Goal: Task Accomplishment & Management: Manage account settings

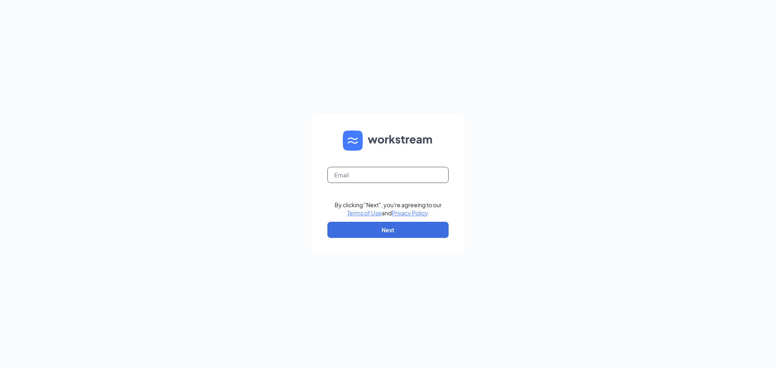
click at [335, 173] on input "text" at bounding box center [387, 175] width 121 height 16
type input "P"
type input "[EMAIL_ADDRESS][DOMAIN_NAME]"
click at [385, 227] on button "Next" at bounding box center [387, 230] width 121 height 16
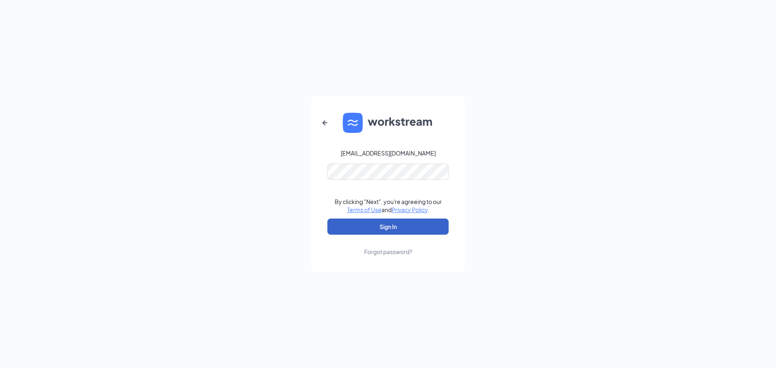
click at [389, 228] on button "Sign In" at bounding box center [387, 227] width 121 height 16
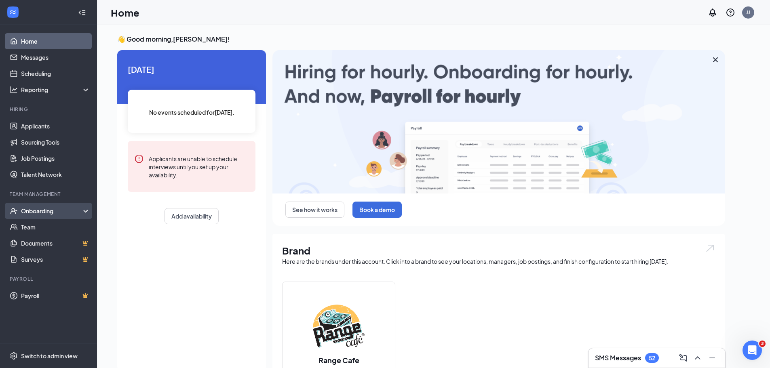
click at [46, 208] on div "Onboarding" at bounding box center [52, 211] width 62 height 8
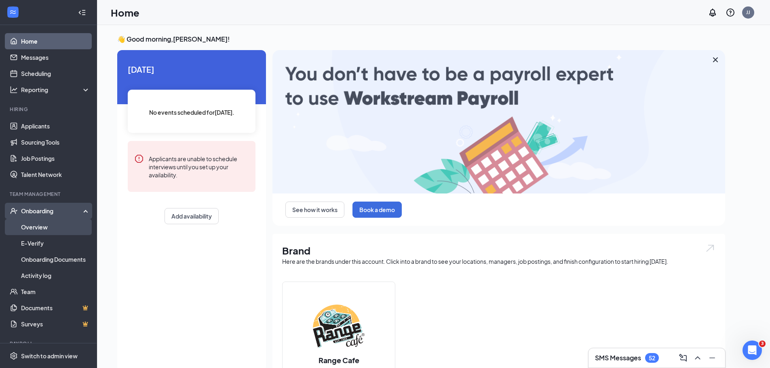
click at [40, 225] on link "Overview" at bounding box center [55, 227] width 69 height 16
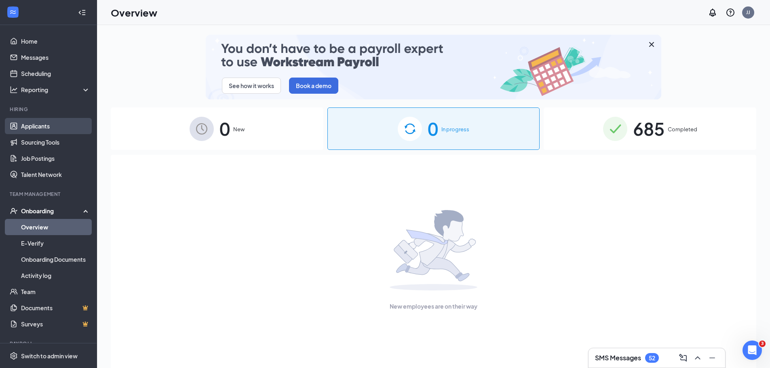
click at [38, 122] on link "Applicants" at bounding box center [55, 126] width 69 height 16
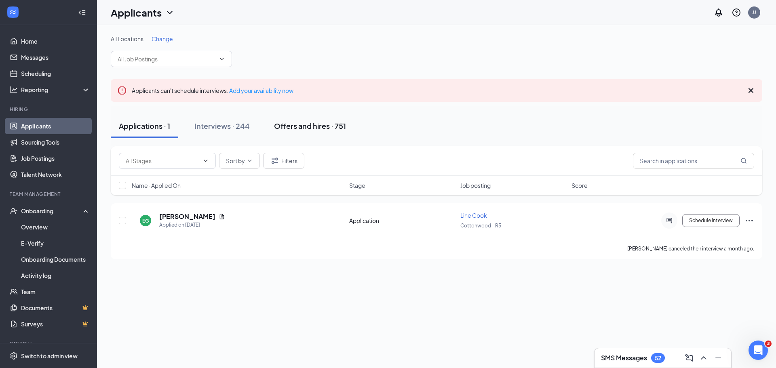
click at [305, 124] on div "Offers and hires · 751" at bounding box center [310, 126] width 72 height 10
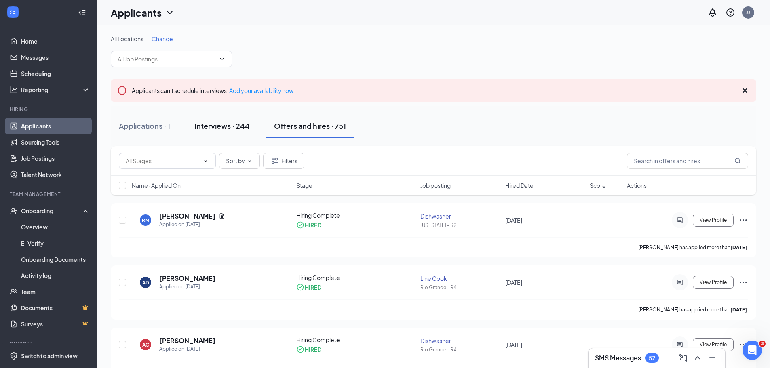
click at [217, 125] on div "Interviews · 244" at bounding box center [221, 126] width 55 height 10
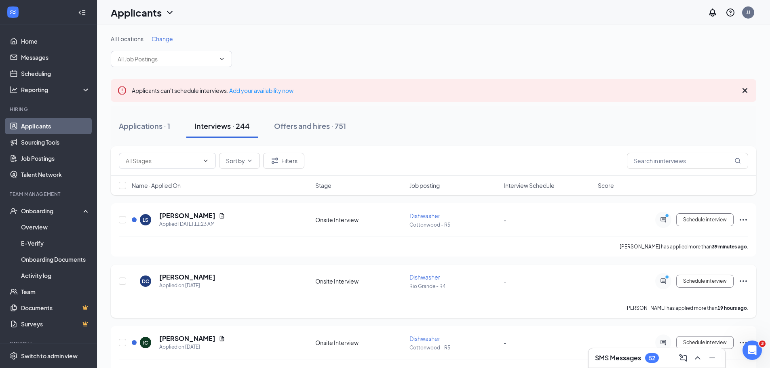
click at [744, 280] on icon "Ellipses" at bounding box center [743, 281] width 10 height 10
click at [680, 298] on p "[PERSON_NAME] as hired" at bounding box center [706, 298] width 69 height 8
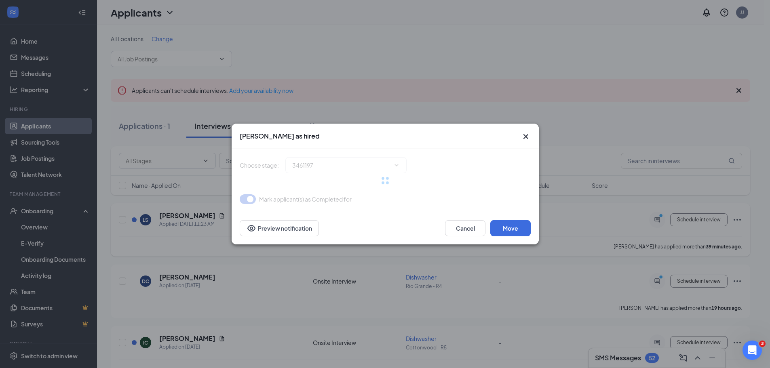
type input "Hiring Complete (final stage)"
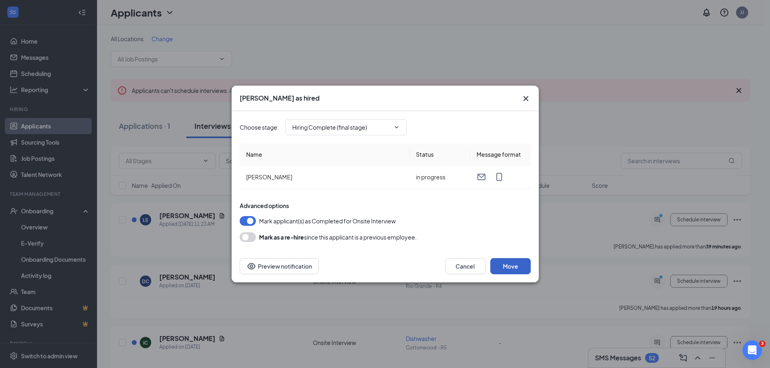
click at [511, 265] on button "Move" at bounding box center [510, 266] width 40 height 16
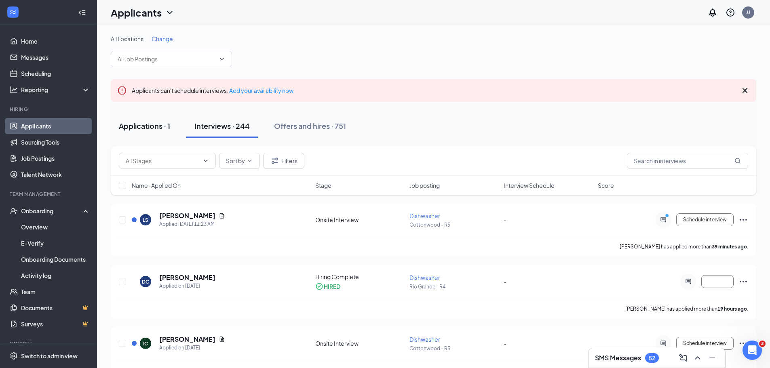
click at [144, 129] on div "Applications · 1" at bounding box center [144, 126] width 51 height 10
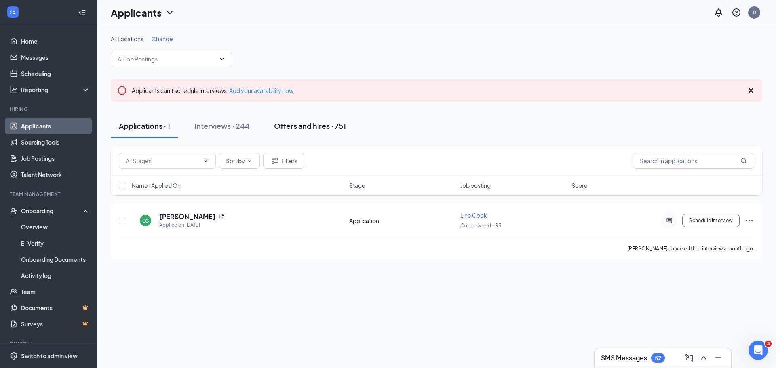
click at [299, 124] on div "Offers and hires · 751" at bounding box center [310, 126] width 72 height 10
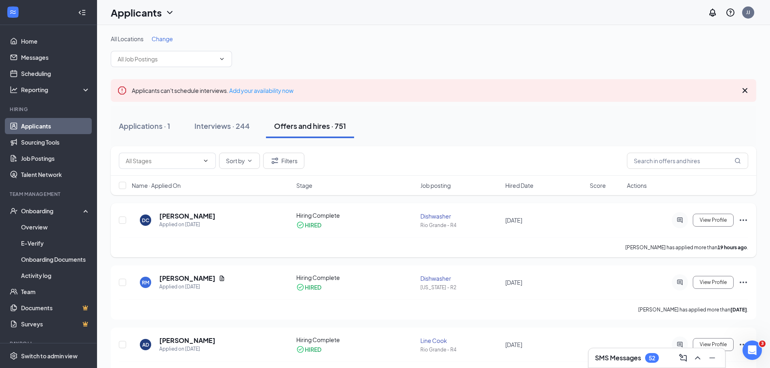
click at [741, 220] on icon "Ellipses" at bounding box center [742, 220] width 7 height 2
click at [584, 216] on div "[DATE]" at bounding box center [545, 220] width 80 height 9
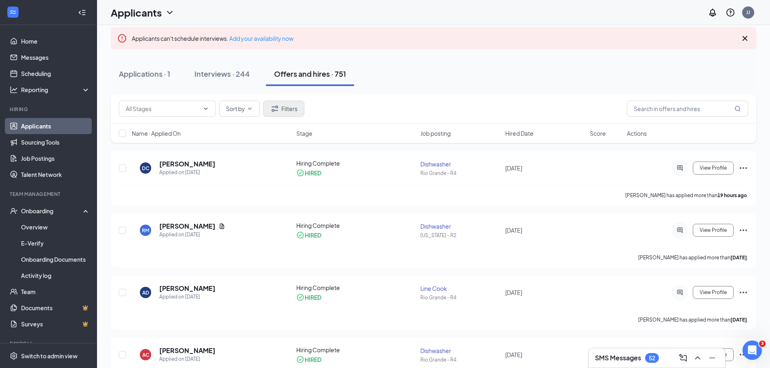
scroll to position [202, 0]
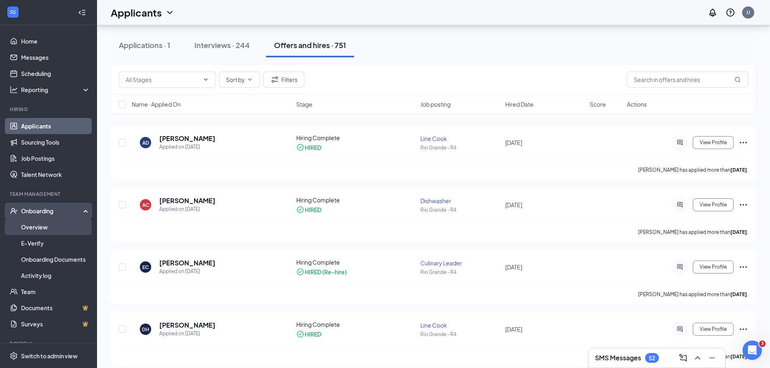
click at [50, 225] on link "Overview" at bounding box center [55, 227] width 69 height 16
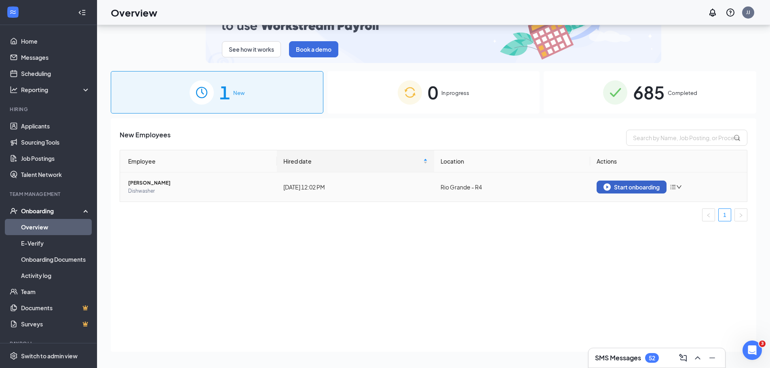
click at [619, 186] on div "Start onboarding" at bounding box center [631, 186] width 56 height 7
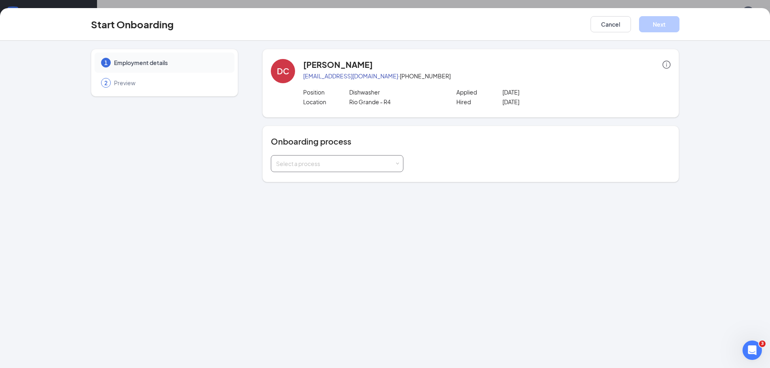
click at [336, 162] on div "Select a process" at bounding box center [335, 164] width 118 height 8
click at [301, 180] on span "English Onboarding" at bounding box center [300, 180] width 52 height 7
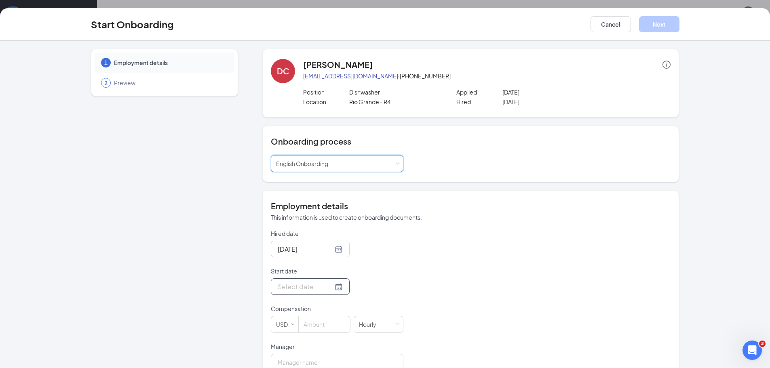
click at [330, 286] on div at bounding box center [310, 287] width 65 height 10
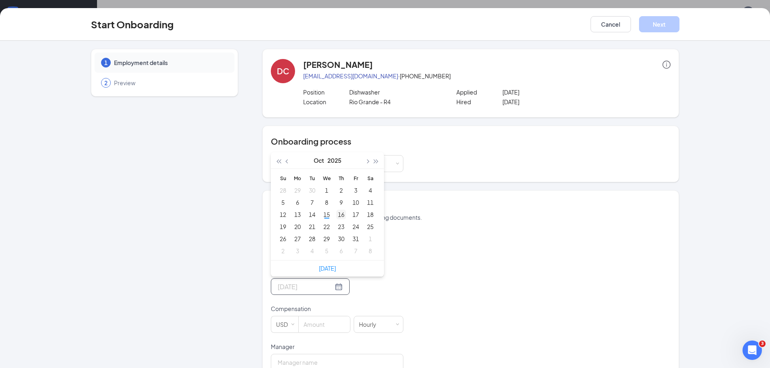
type input "[DATE]"
click at [337, 213] on div "16" at bounding box center [341, 215] width 10 height 10
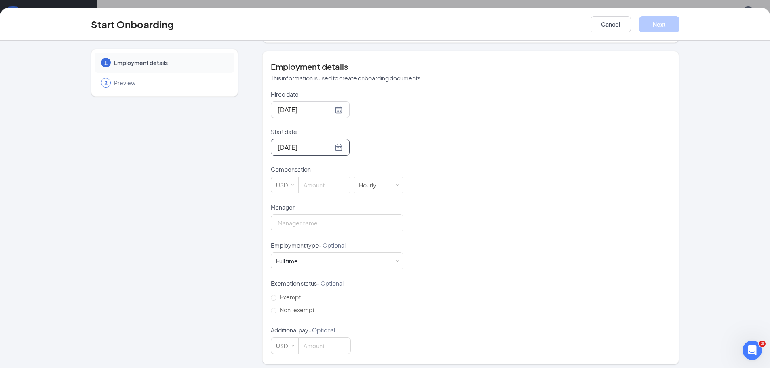
scroll to position [144, 0]
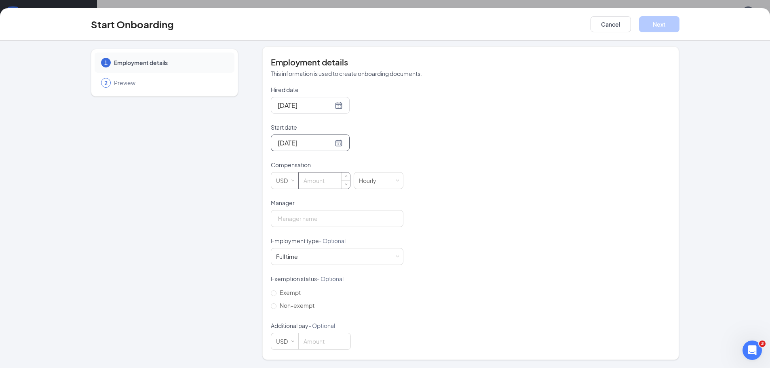
click at [304, 181] on input at bounding box center [324, 181] width 51 height 16
type input "15"
click at [280, 219] on input "Manager" at bounding box center [337, 218] width 133 height 17
type input "[PERSON_NAME]"
click at [659, 22] on button "Next" at bounding box center [659, 24] width 40 height 16
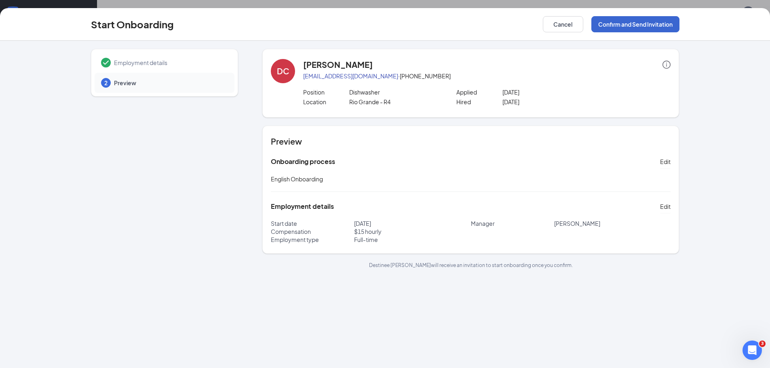
scroll to position [0, 0]
click at [638, 21] on button "Confirm and Send Invitation" at bounding box center [635, 24] width 88 height 16
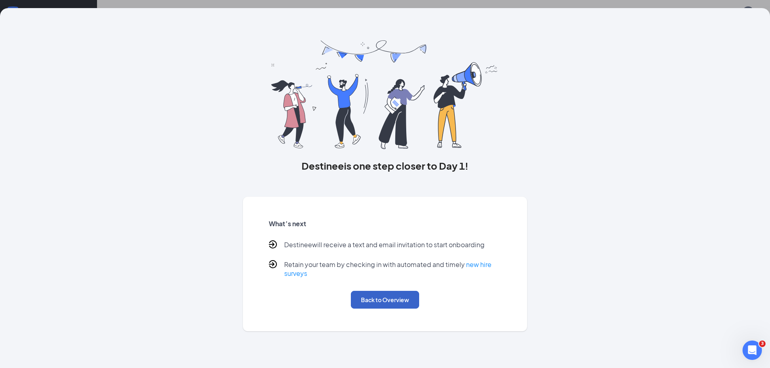
click at [384, 300] on button "Back to Overview" at bounding box center [385, 300] width 68 height 18
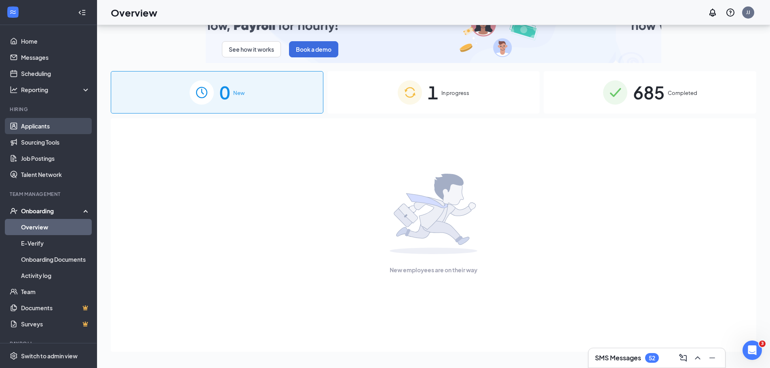
click at [45, 127] on link "Applicants" at bounding box center [55, 126] width 69 height 16
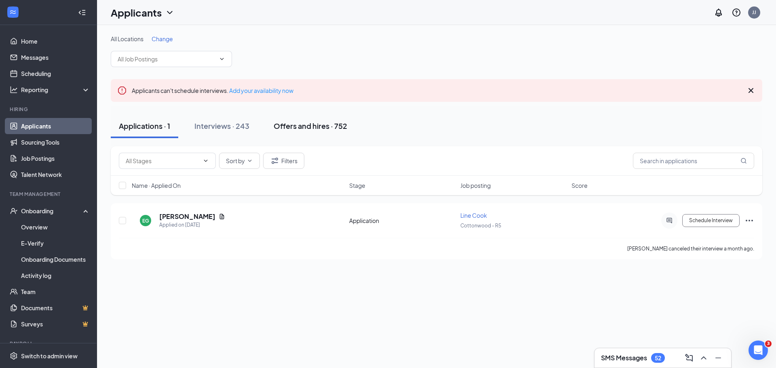
click at [308, 125] on div "Offers and hires · 752" at bounding box center [311, 126] width 74 height 10
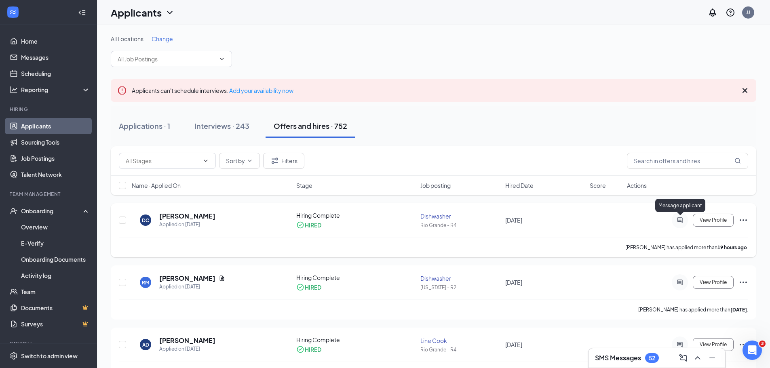
click at [681, 221] on icon "ActiveChat" at bounding box center [680, 220] width 10 height 6
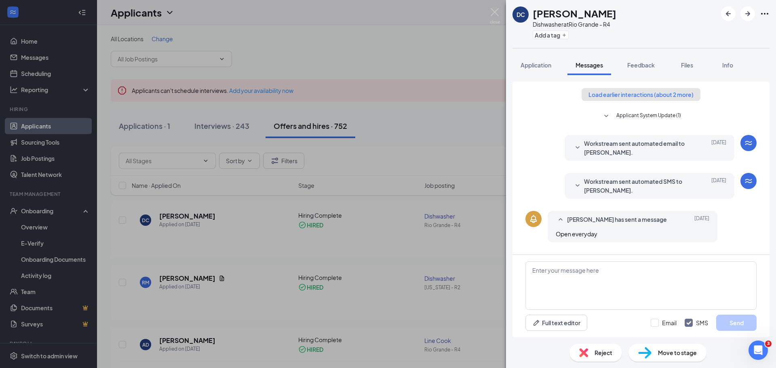
click at [623, 95] on button "Load earlier interactions (about 2 more)" at bounding box center [640, 94] width 119 height 13
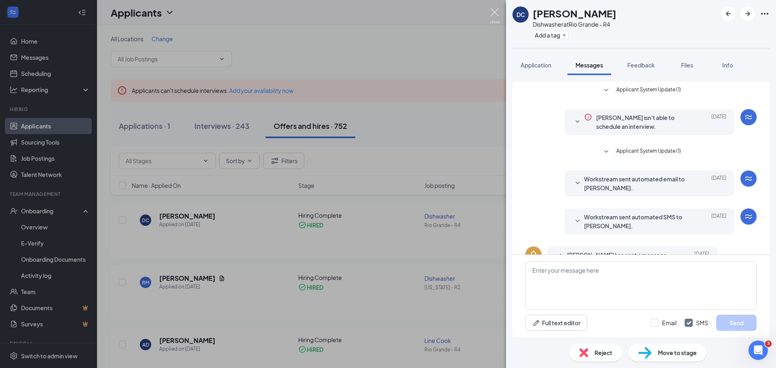
click at [496, 10] on img at bounding box center [495, 16] width 10 height 16
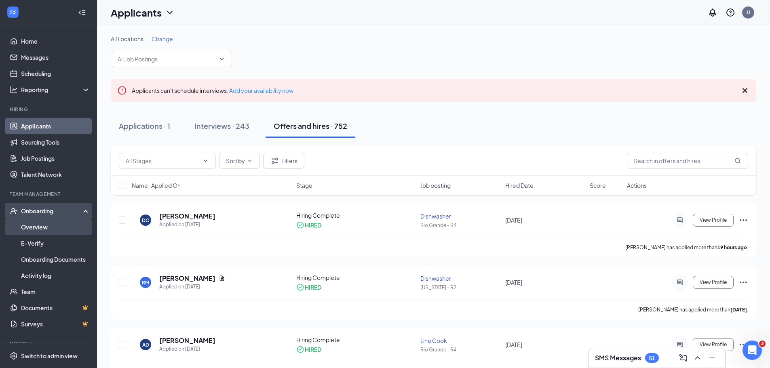
click at [46, 226] on link "Overview" at bounding box center [55, 227] width 69 height 16
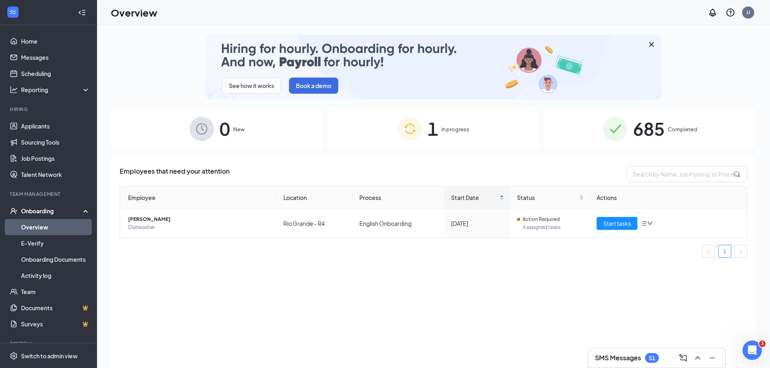
click at [447, 130] on span "In progress" at bounding box center [455, 129] width 28 height 8
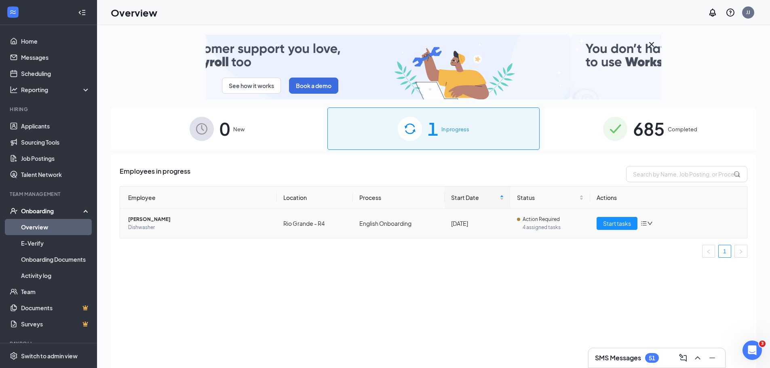
click at [142, 218] on span "[PERSON_NAME]" at bounding box center [199, 219] width 142 height 8
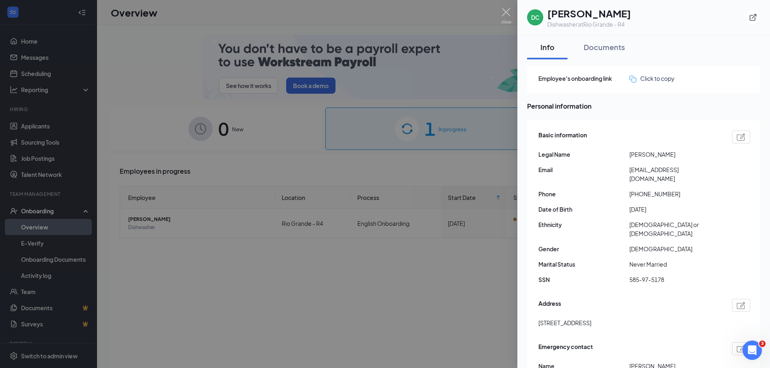
drag, startPoint x: 627, startPoint y: 170, endPoint x: 697, endPoint y: 179, distance: 71.3
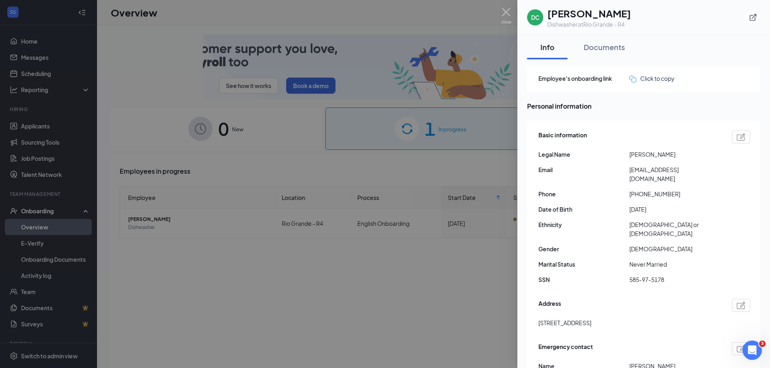
click at [697, 179] on div "Email [EMAIL_ADDRESS][DOMAIN_NAME]" at bounding box center [644, 174] width 212 height 18
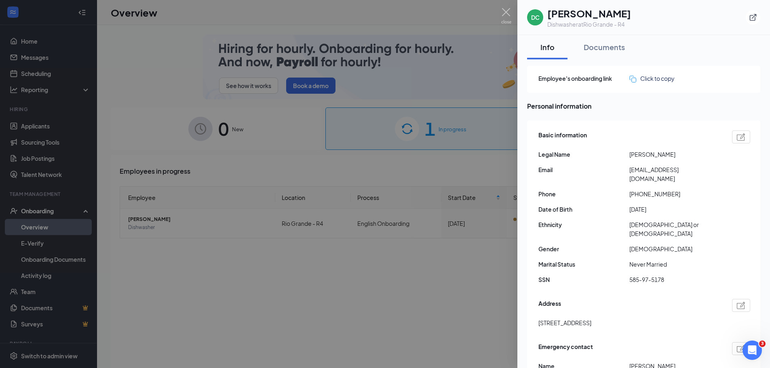
copy div "[EMAIL_ADDRESS][DOMAIN_NAME]"
click at [505, 11] on img at bounding box center [506, 16] width 10 height 16
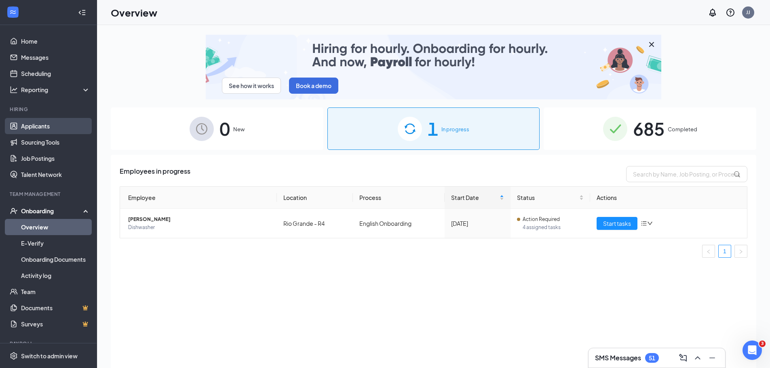
click at [32, 122] on link "Applicants" at bounding box center [55, 126] width 69 height 16
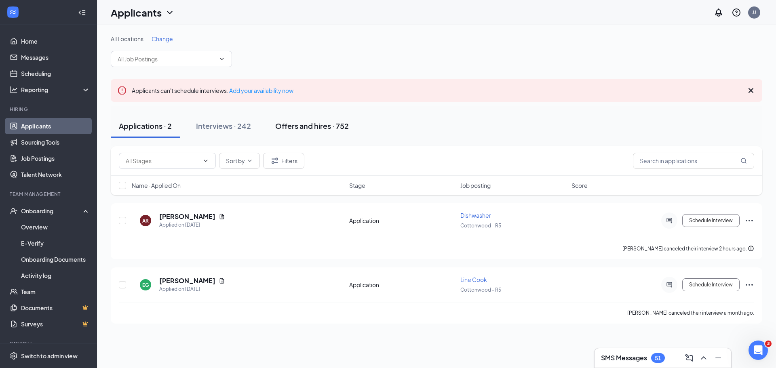
click at [306, 127] on div "Offers and hires · 752" at bounding box center [312, 126] width 74 height 10
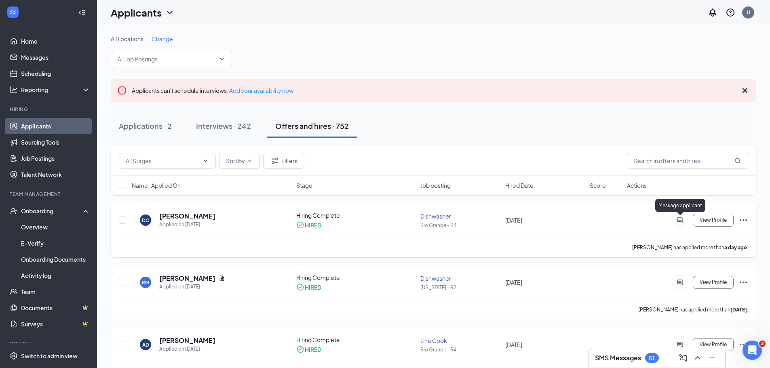
click at [680, 219] on icon "ActiveChat" at bounding box center [680, 220] width 10 height 6
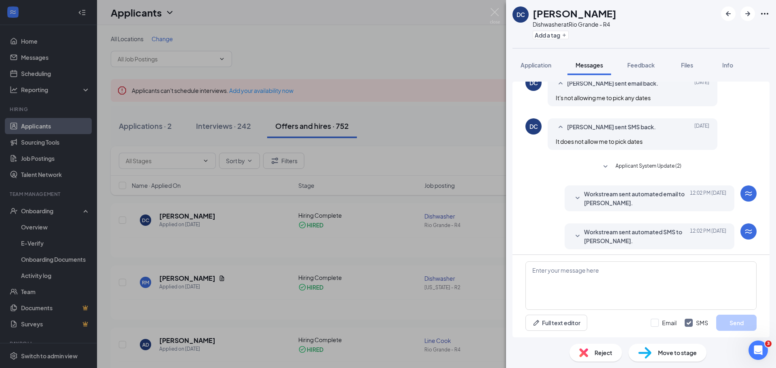
scroll to position [183, 0]
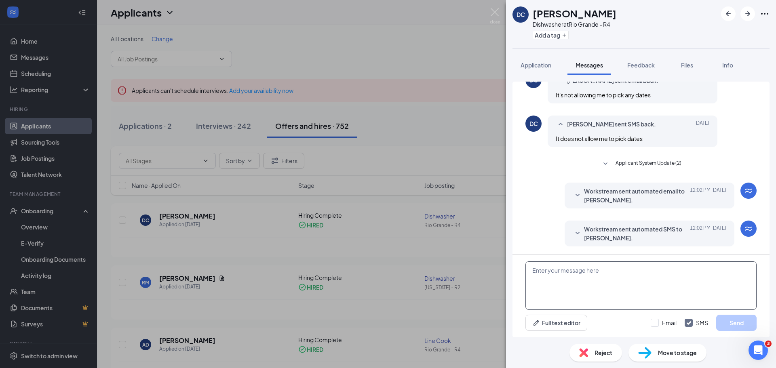
click at [535, 269] on textarea at bounding box center [640, 285] width 231 height 48
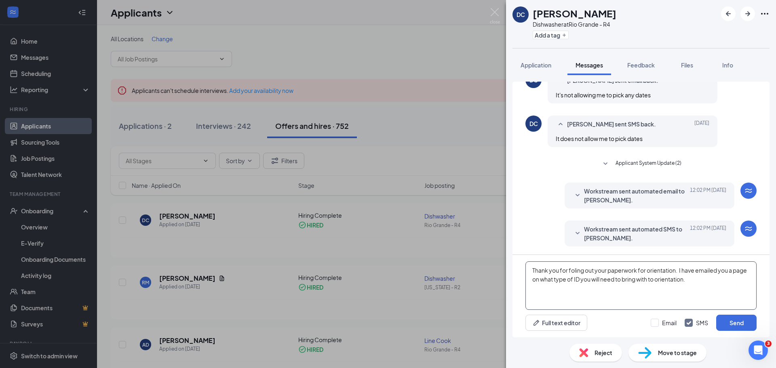
click at [574, 269] on textarea "Thank you for foling out your paperwork for orientation. I have emailed you a p…" at bounding box center [640, 285] width 231 height 48
click at [650, 278] on textarea "Thank you for filing out your paperwork for orientation. I have emailed you a p…" at bounding box center [640, 285] width 231 height 48
click at [706, 280] on textarea "Thank you for filing out your paperwork for orientation. I have emailed you a p…" at bounding box center [640, 285] width 231 height 48
type textarea "Thank you for filing out your paperwork for orientation. I have emailed you a p…"
click at [734, 321] on button "Send" at bounding box center [736, 323] width 40 height 16
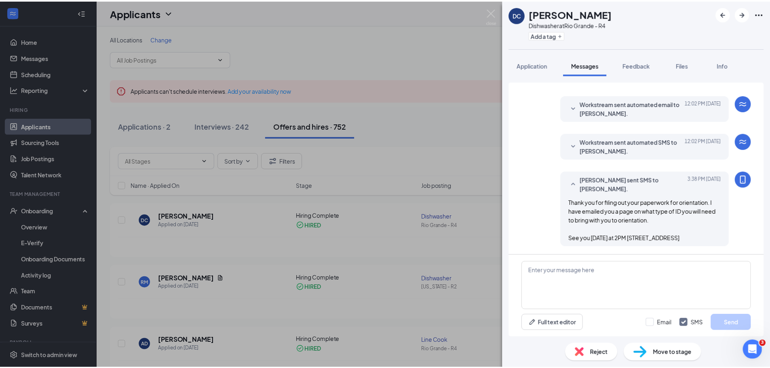
scroll to position [279, 0]
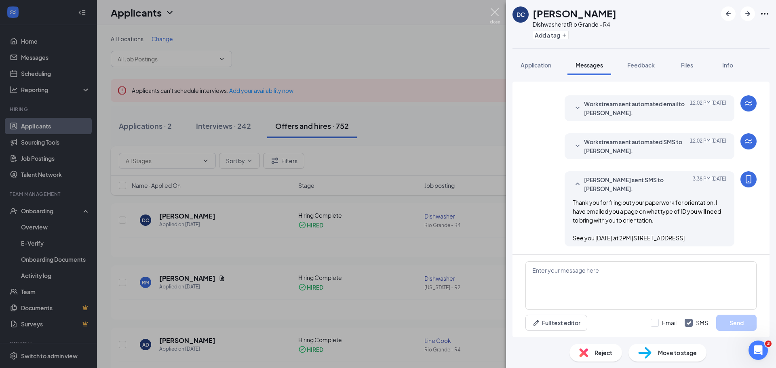
click at [494, 10] on img at bounding box center [495, 16] width 10 height 16
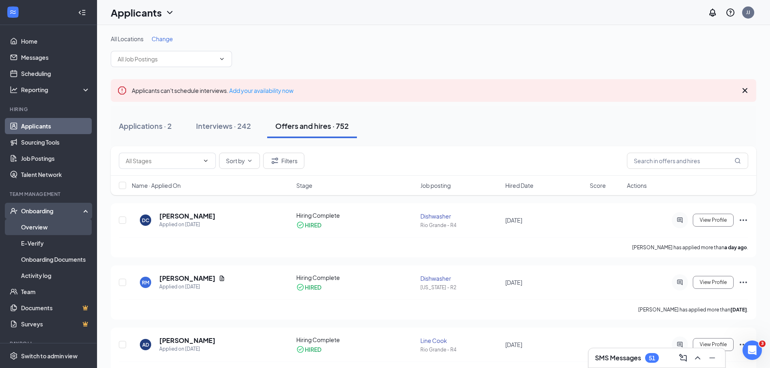
click at [38, 226] on link "Overview" at bounding box center [55, 227] width 69 height 16
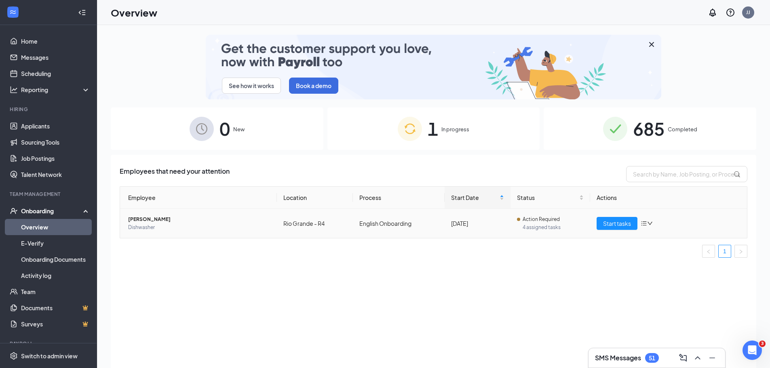
click at [142, 220] on span "[PERSON_NAME]" at bounding box center [199, 219] width 142 height 8
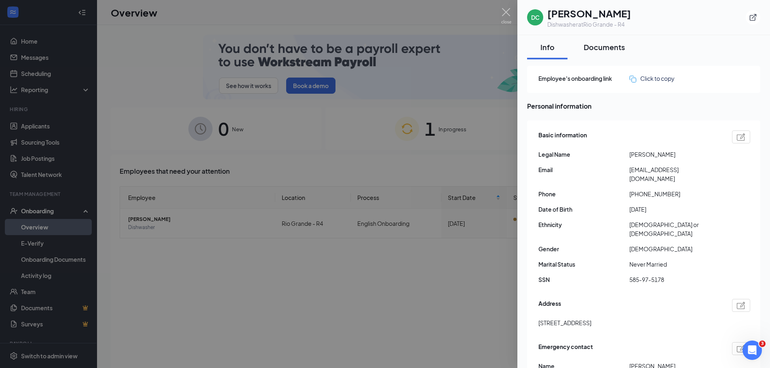
click at [602, 46] on div "Documents" at bounding box center [603, 47] width 41 height 10
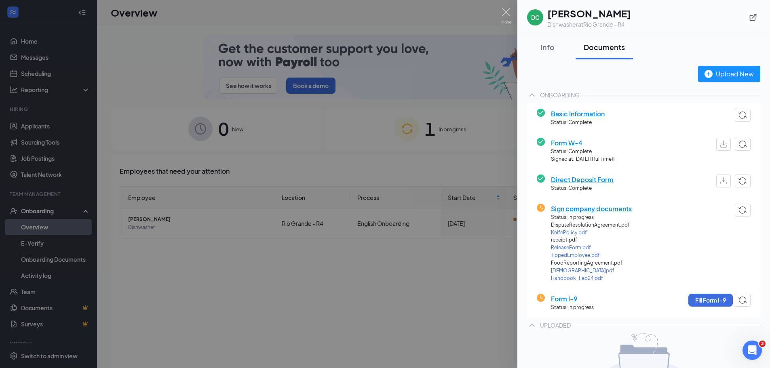
click at [577, 210] on span "Sign company documents" at bounding box center [591, 209] width 81 height 10
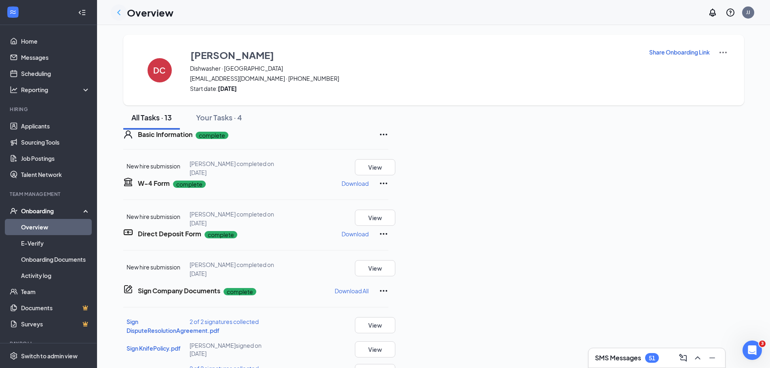
click at [117, 11] on icon "ChevronLeft" at bounding box center [119, 13] width 10 height 10
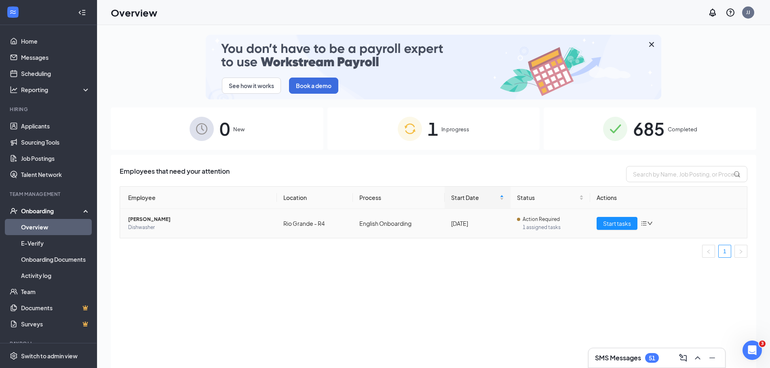
click at [145, 220] on span "[PERSON_NAME]" at bounding box center [199, 219] width 142 height 8
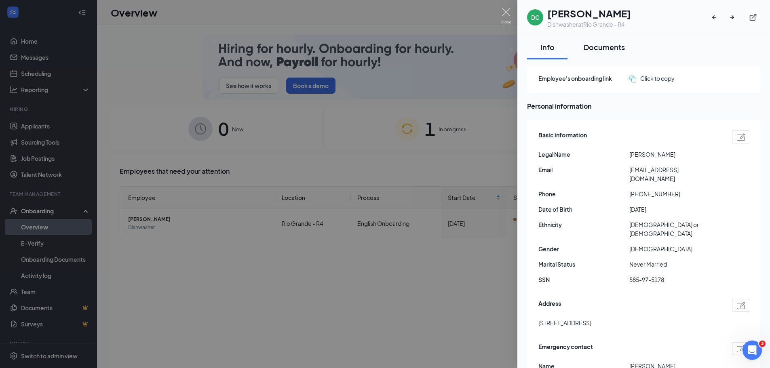
click at [607, 43] on div "Documents" at bounding box center [603, 47] width 41 height 10
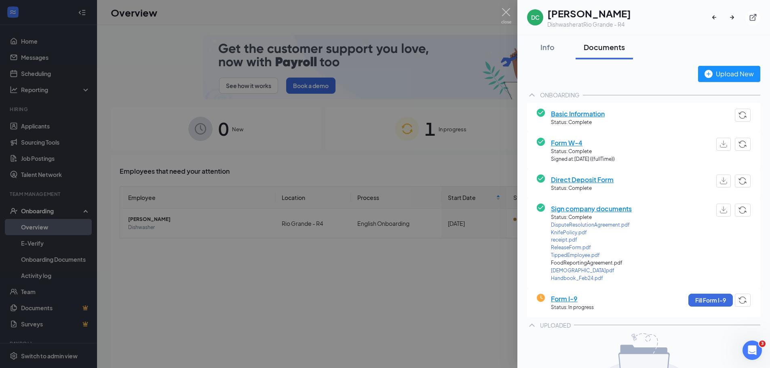
click at [561, 240] on span "receipt.pdf" at bounding box center [591, 240] width 81 height 8
click at [507, 8] on img at bounding box center [506, 16] width 10 height 16
